Goal: Navigation & Orientation: Go to known website

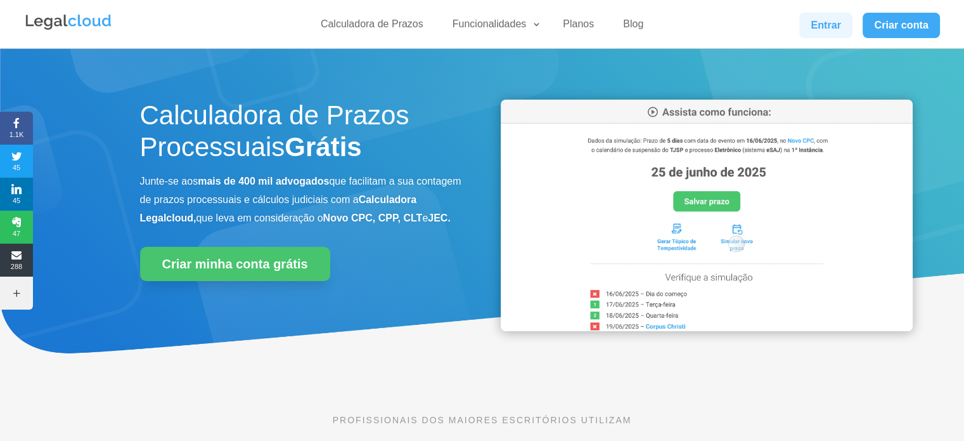
click at [603, 29] on link "Entrar" at bounding box center [825, 25] width 53 height 25
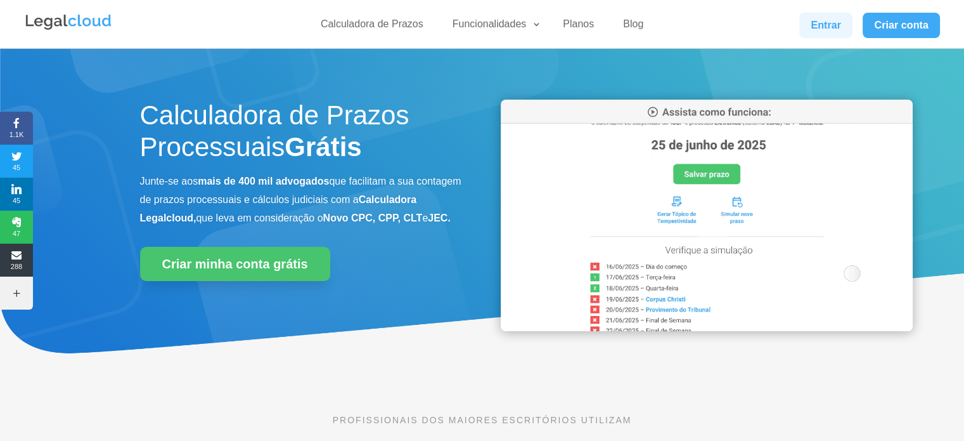
click at [830, 30] on link "Entrar" at bounding box center [825, 25] width 53 height 25
